Goal: Information Seeking & Learning: Check status

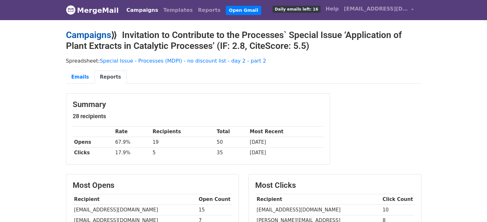
click at [104, 38] on link "Campaigns" at bounding box center [88, 35] width 45 height 11
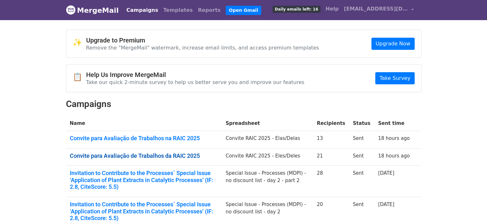
click at [161, 156] on link "Convite para Avaliação de Trabalhos da RAIC 2025" at bounding box center [144, 156] width 148 height 7
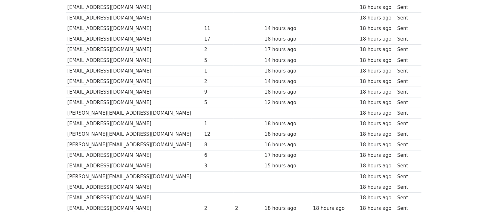
scroll to position [128, 0]
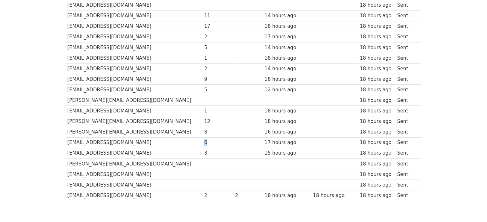
drag, startPoint x: 184, startPoint y: 142, endPoint x: 180, endPoint y: 142, distance: 4.2
click at [204, 142] on div "6" at bounding box center [218, 142] width 28 height 7
drag, startPoint x: 185, startPoint y: 57, endPoint x: 178, endPoint y: 60, distance: 7.5
click at [178, 60] on tr "fcordeiro@ufrrj.br 1 18 hours ago 18 hours ago Sent" at bounding box center [243, 58] width 355 height 11
click at [204, 69] on div "2" at bounding box center [218, 68] width 28 height 7
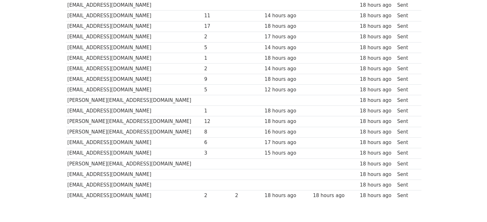
click at [203, 51] on td "5" at bounding box center [218, 47] width 31 height 11
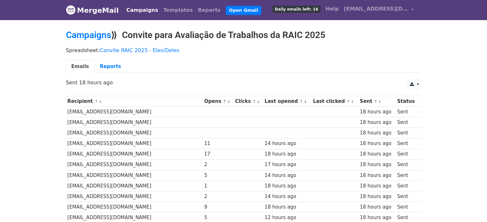
click at [203, 131] on td at bounding box center [218, 133] width 31 height 11
click at [203, 115] on td at bounding box center [218, 112] width 31 height 11
click at [203, 124] on td at bounding box center [218, 122] width 31 height 11
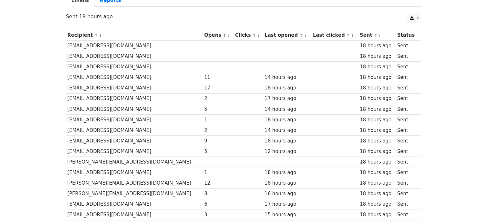
scroll to position [64, 0]
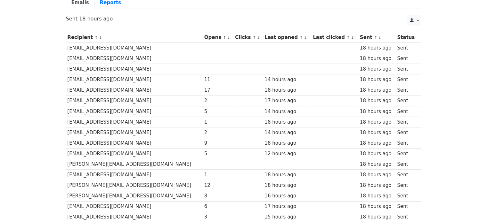
click at [203, 69] on td at bounding box center [218, 69] width 31 height 11
click at [203, 162] on td at bounding box center [218, 164] width 31 height 11
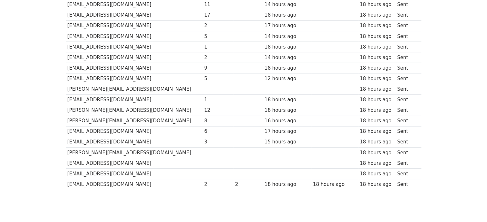
scroll to position [160, 0]
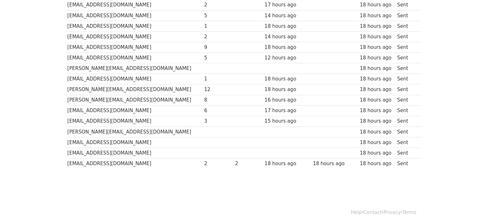
click at [173, 132] on td "herbst@ufrrj.br" at bounding box center [134, 132] width 137 height 11
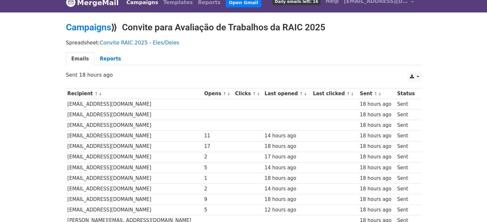
scroll to position [0, 0]
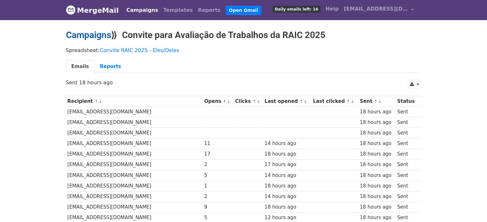
click at [87, 34] on link "Campaigns" at bounding box center [88, 35] width 45 height 11
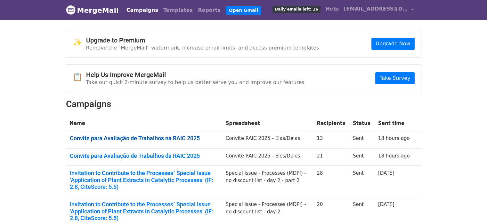
click at [130, 138] on link "Convite para Avaliação de Trabalhos na RAIC 2025" at bounding box center [144, 138] width 148 height 7
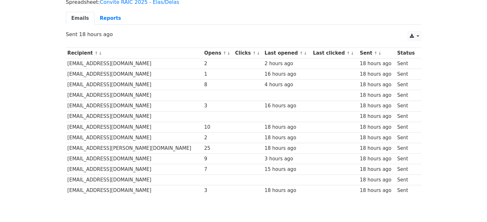
scroll to position [64, 0]
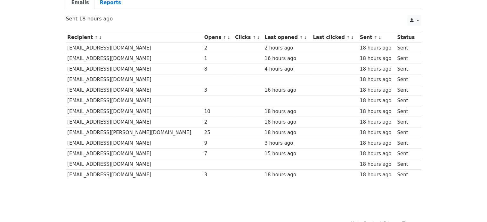
click at [204, 112] on div "10" at bounding box center [218, 111] width 28 height 7
click at [203, 102] on td at bounding box center [218, 101] width 31 height 11
click at [203, 78] on td at bounding box center [218, 80] width 31 height 11
click at [203, 163] on td at bounding box center [218, 164] width 31 height 11
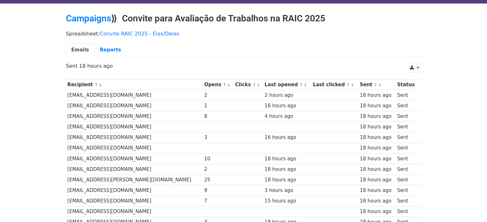
scroll to position [0, 0]
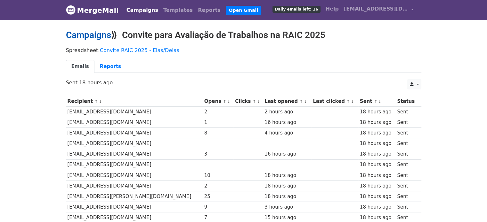
click at [104, 34] on link "Campaigns" at bounding box center [88, 35] width 45 height 11
